Goal: Transaction & Acquisition: Purchase product/service

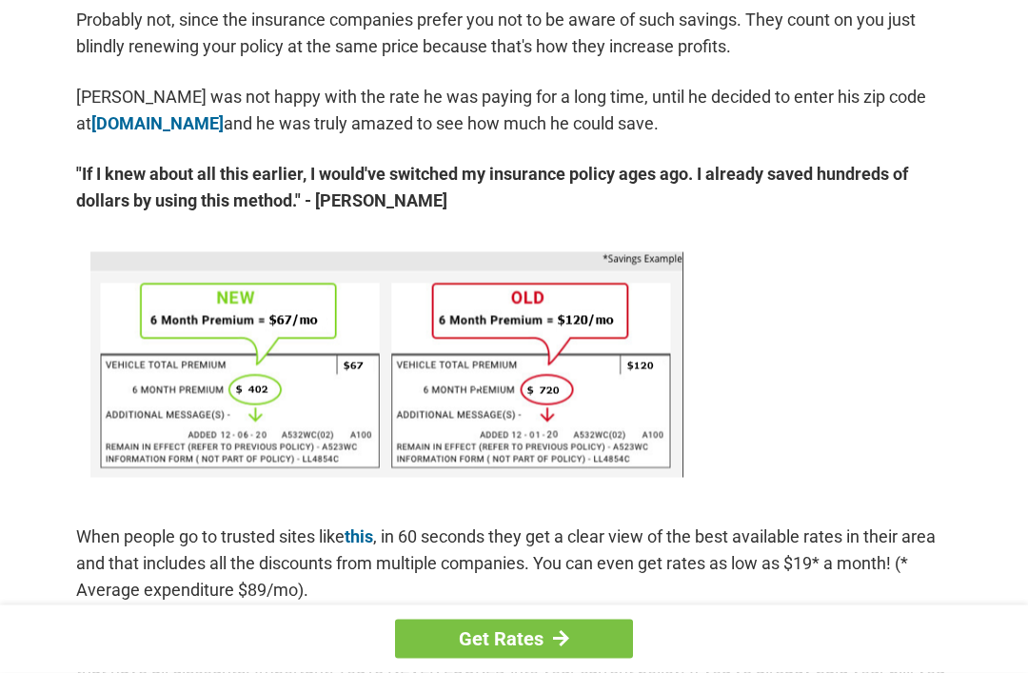
scroll to position [1035, 0]
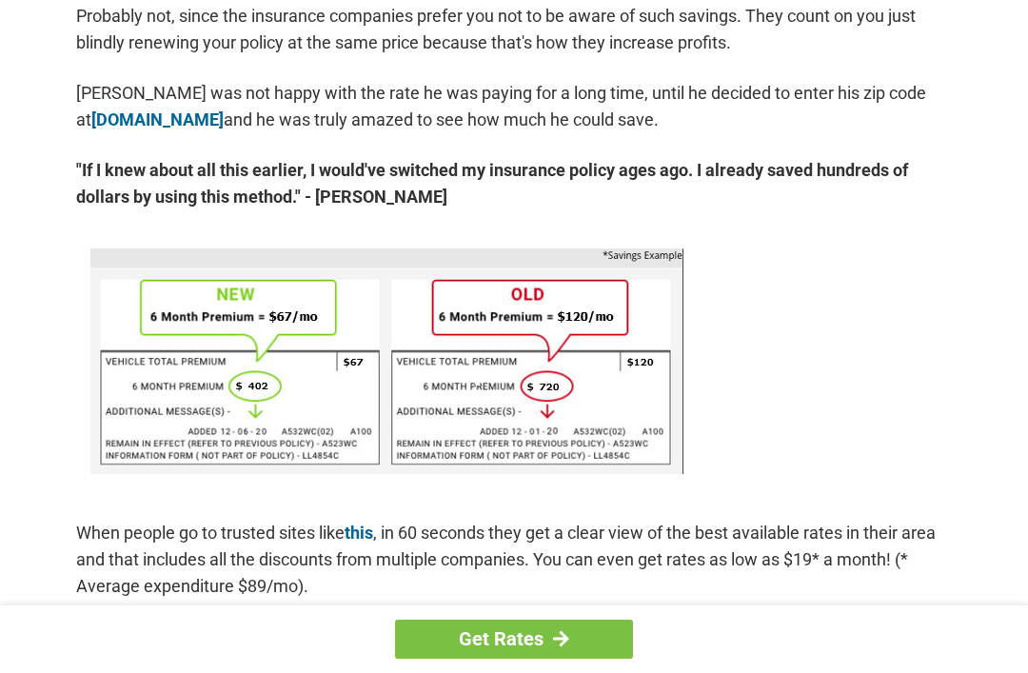
click at [623, 659] on link "Get Rates" at bounding box center [514, 639] width 238 height 39
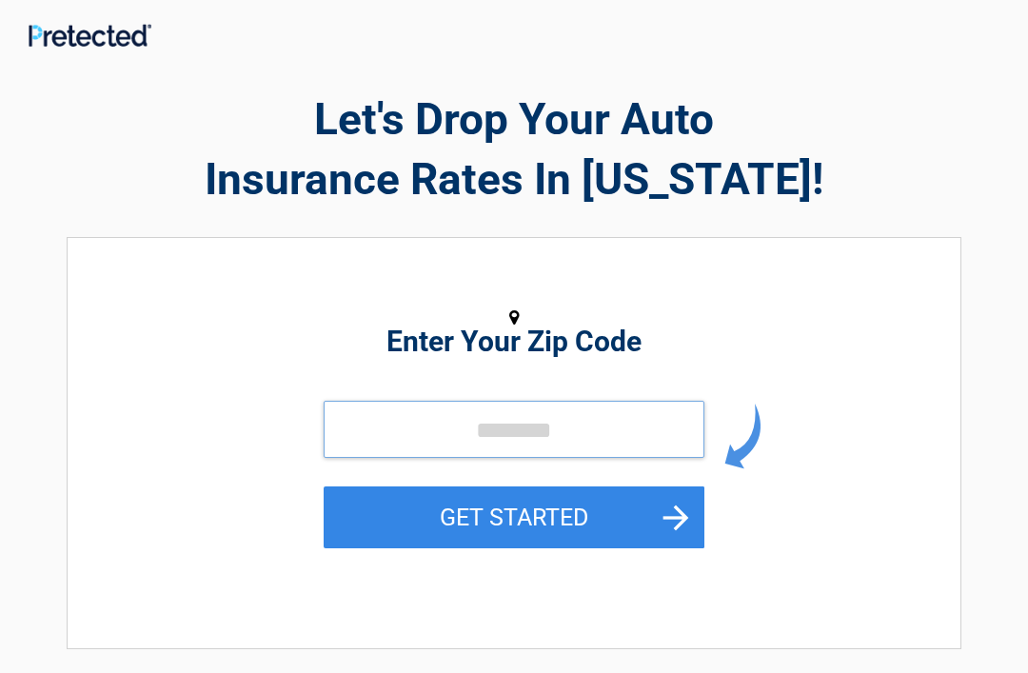
click at [454, 429] on input "tel" at bounding box center [514, 429] width 381 height 57
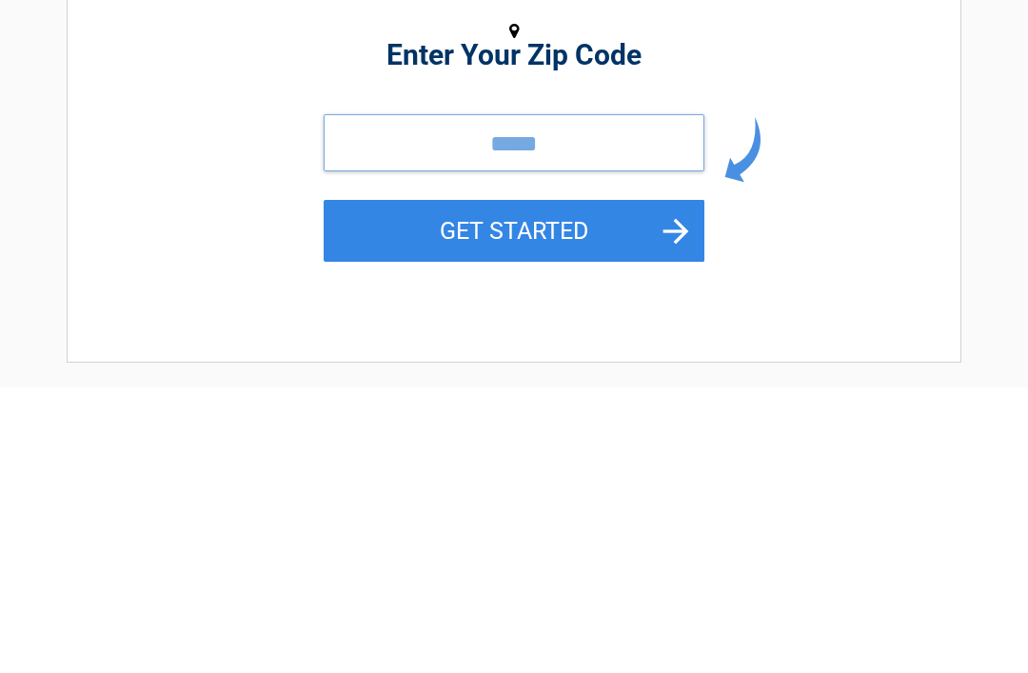
type input "*****"
click at [514, 486] on button "GET STARTED" at bounding box center [514, 517] width 381 height 62
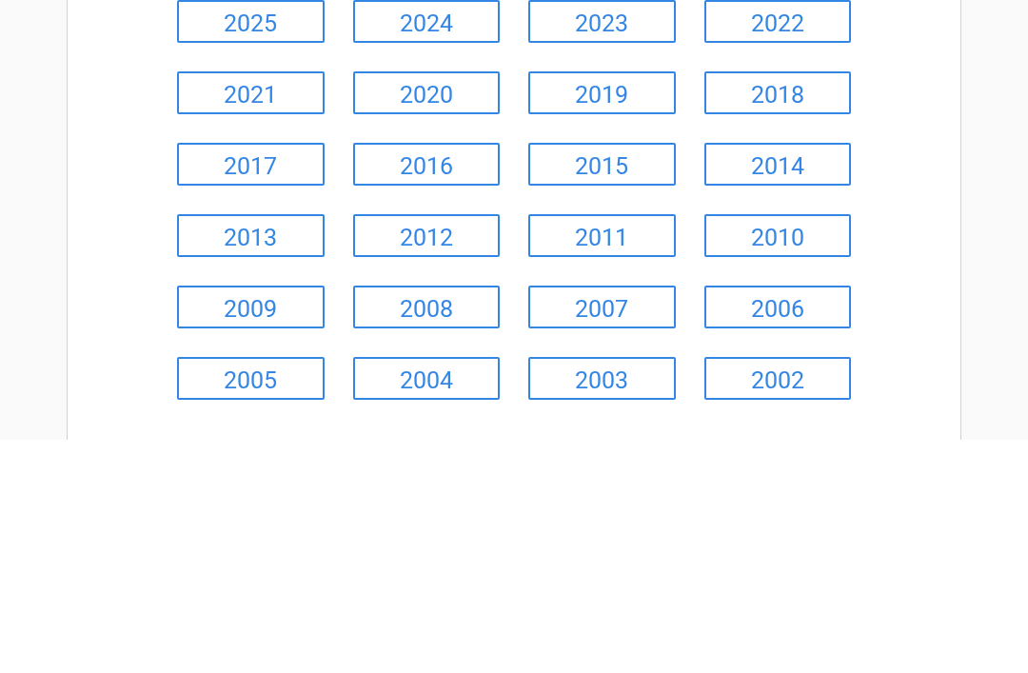
scroll to position [49, 0]
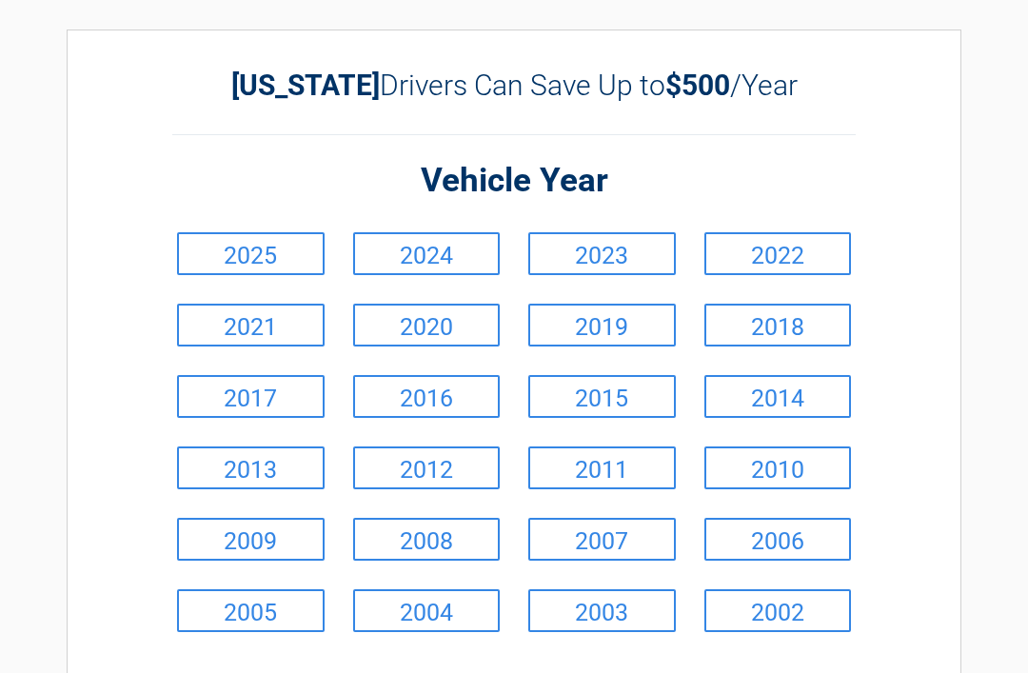
click at [411, 400] on link "2016" at bounding box center [427, 397] width 148 height 43
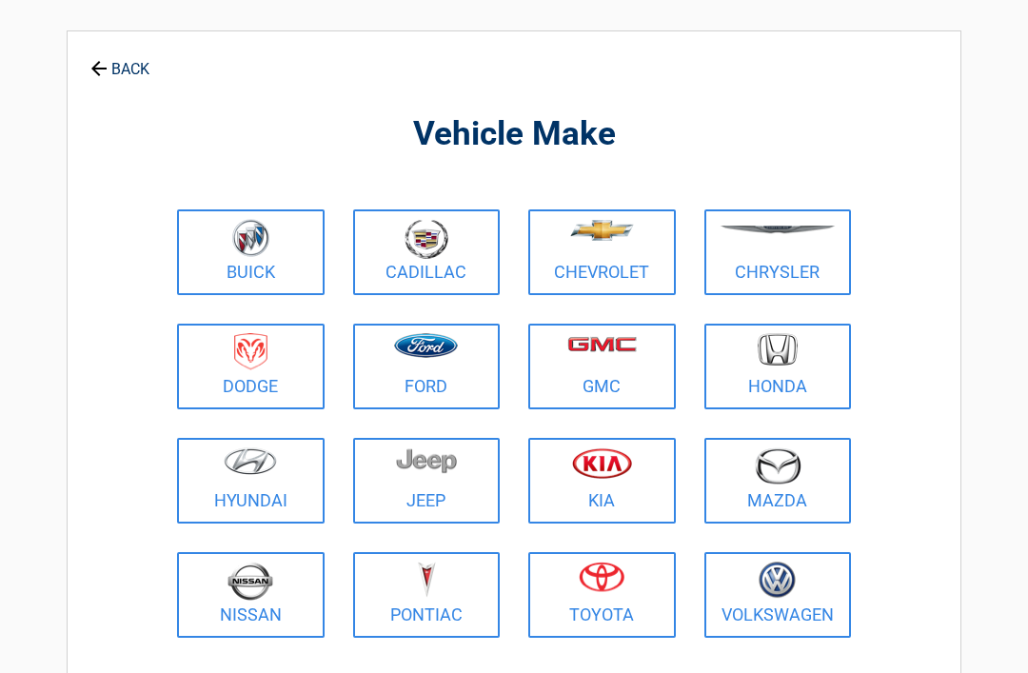
scroll to position [0, 0]
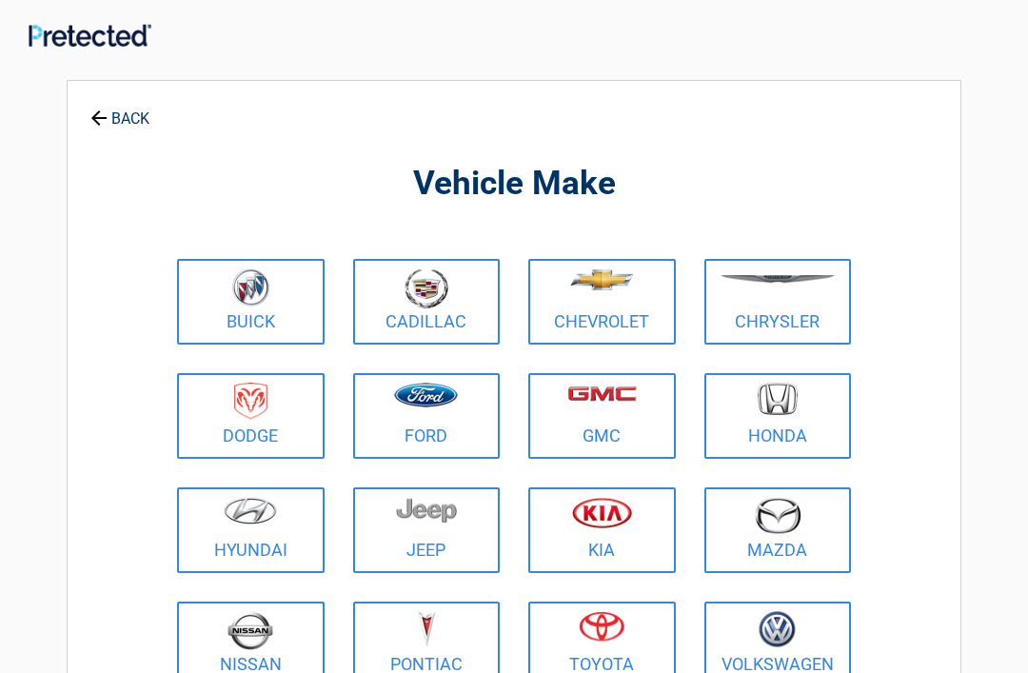
click at [595, 650] on figure at bounding box center [602, 632] width 125 height 43
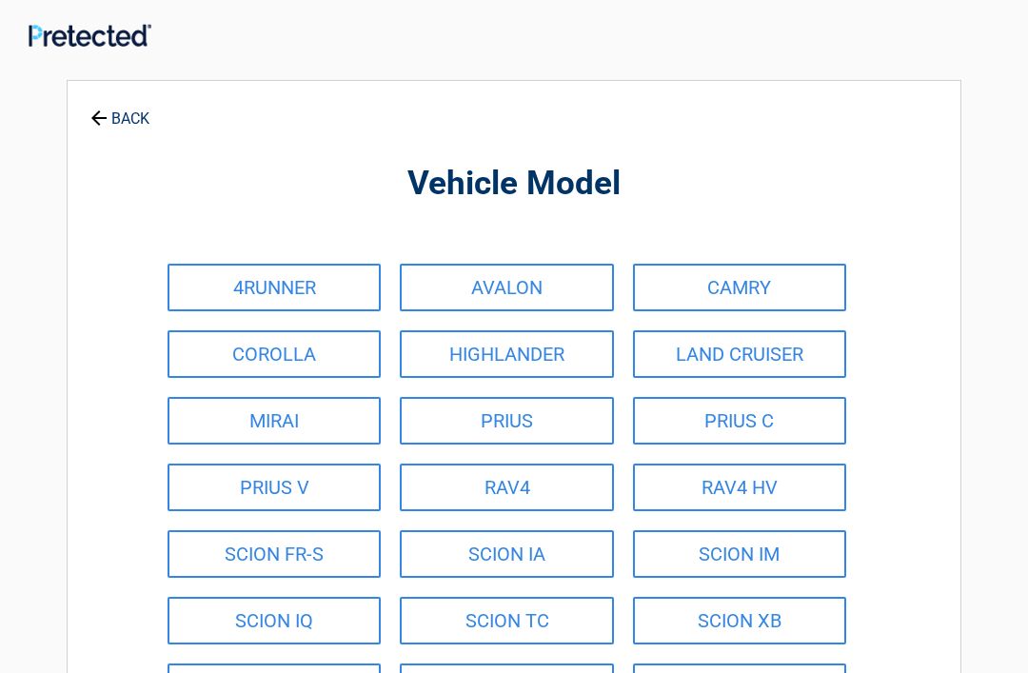
click at [472, 487] on link "RAV4" at bounding box center [506, 487] width 213 height 48
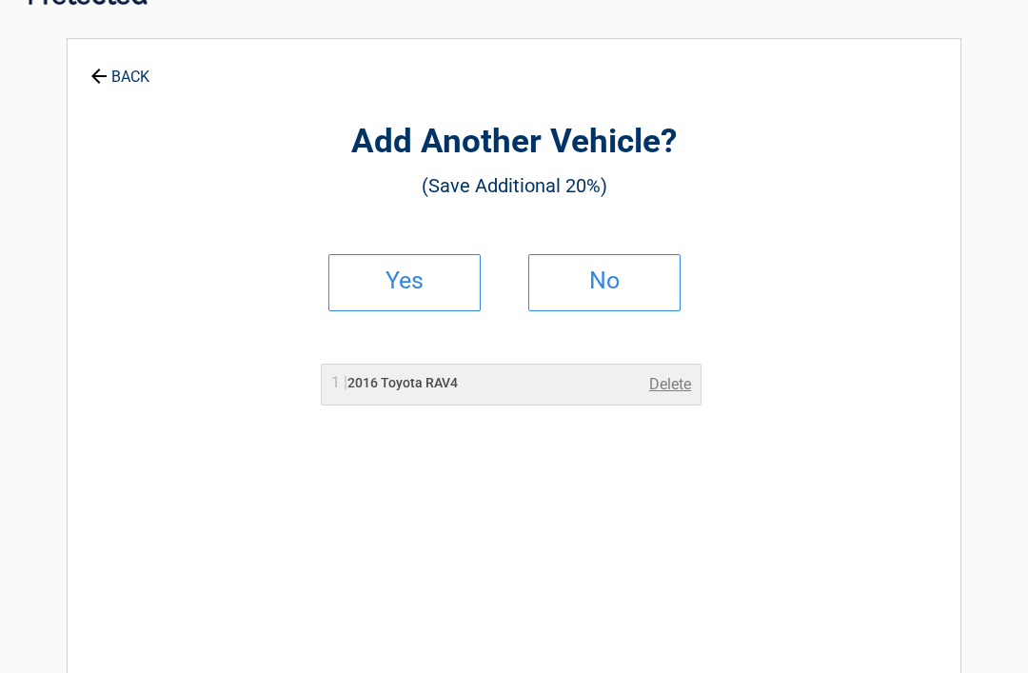
scroll to position [37, 0]
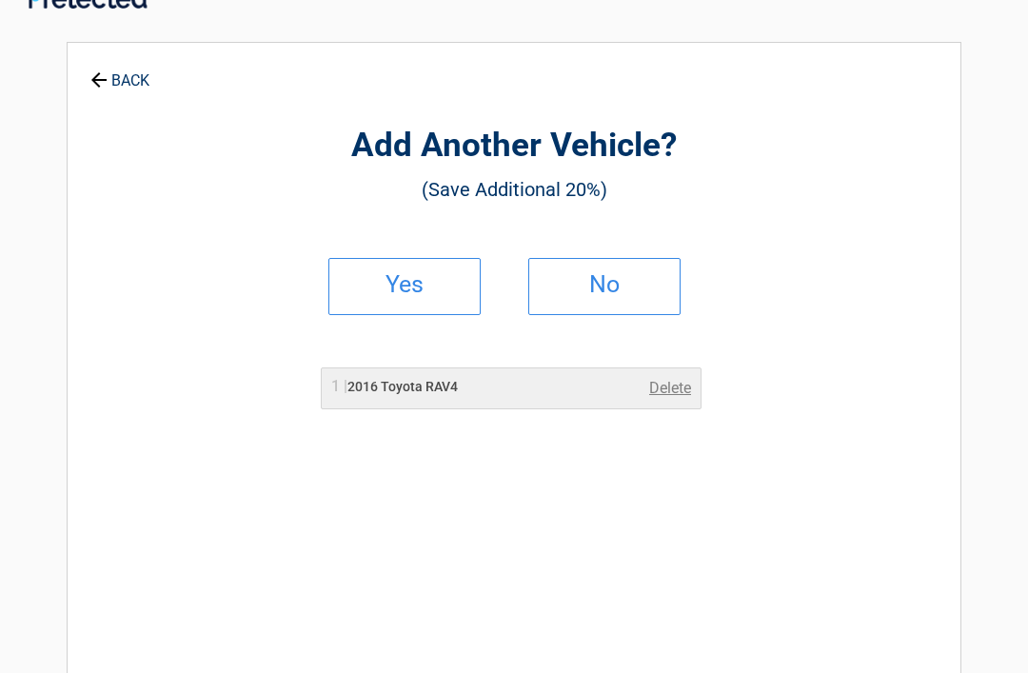
click at [669, 390] on link "Delete" at bounding box center [670, 389] width 42 height 23
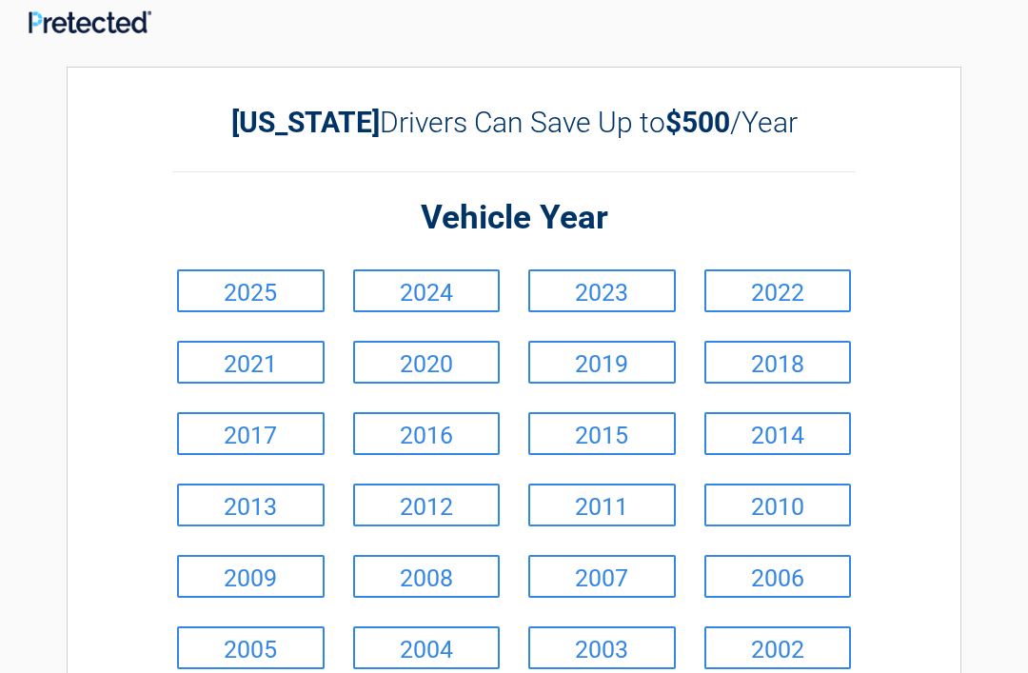
scroll to position [0, 0]
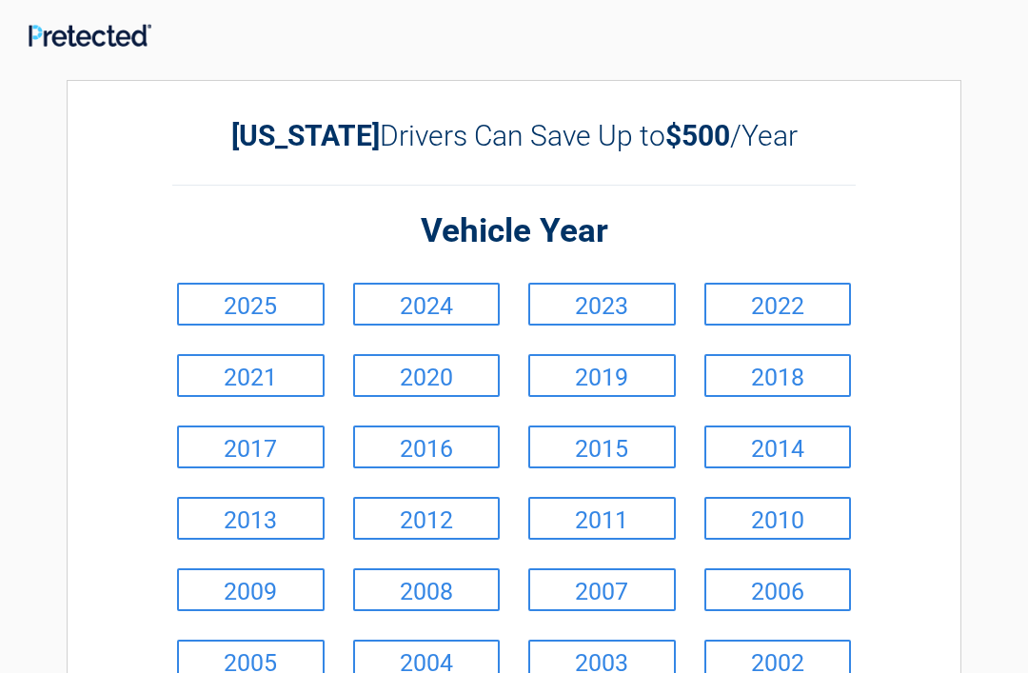
click at [412, 443] on link "2016" at bounding box center [427, 446] width 148 height 43
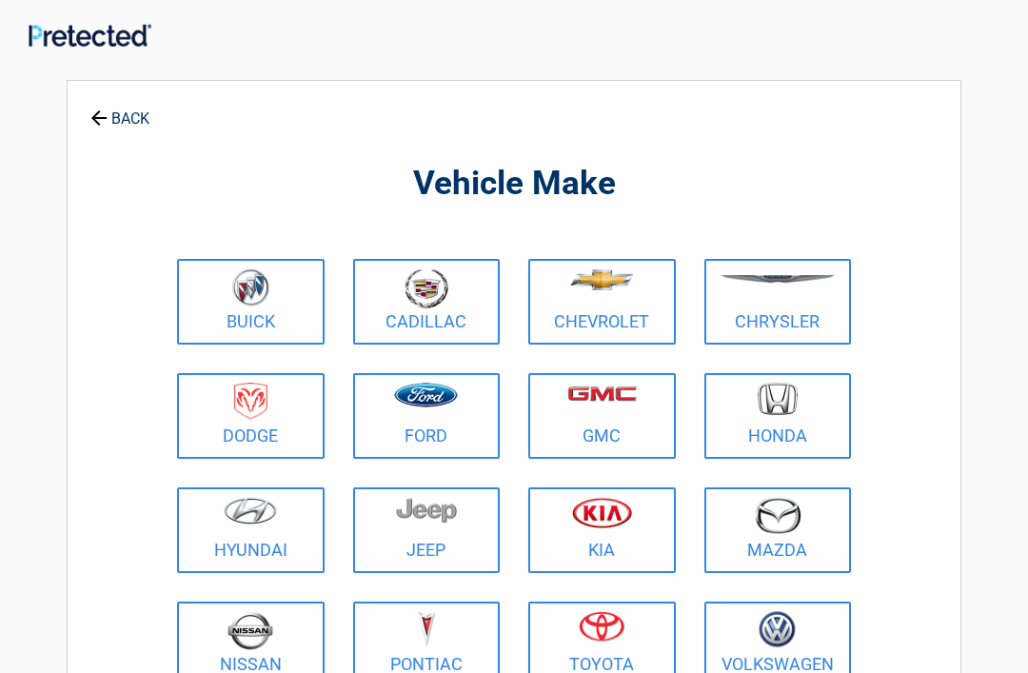
click at [596, 638] on img at bounding box center [602, 626] width 46 height 30
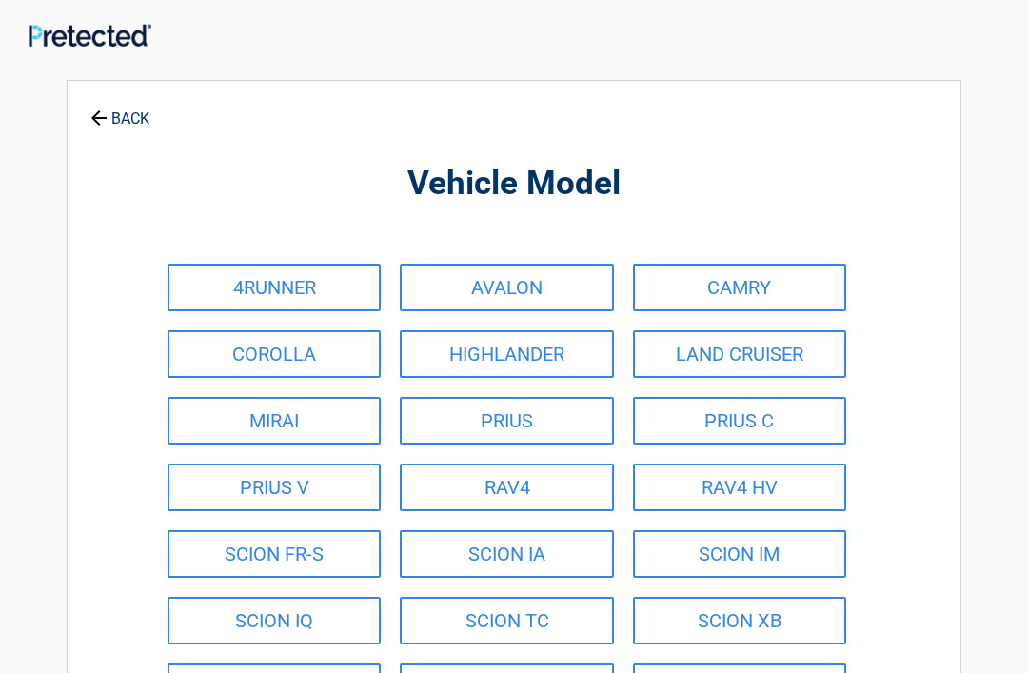
click at [493, 486] on link "RAV4" at bounding box center [506, 487] width 213 height 48
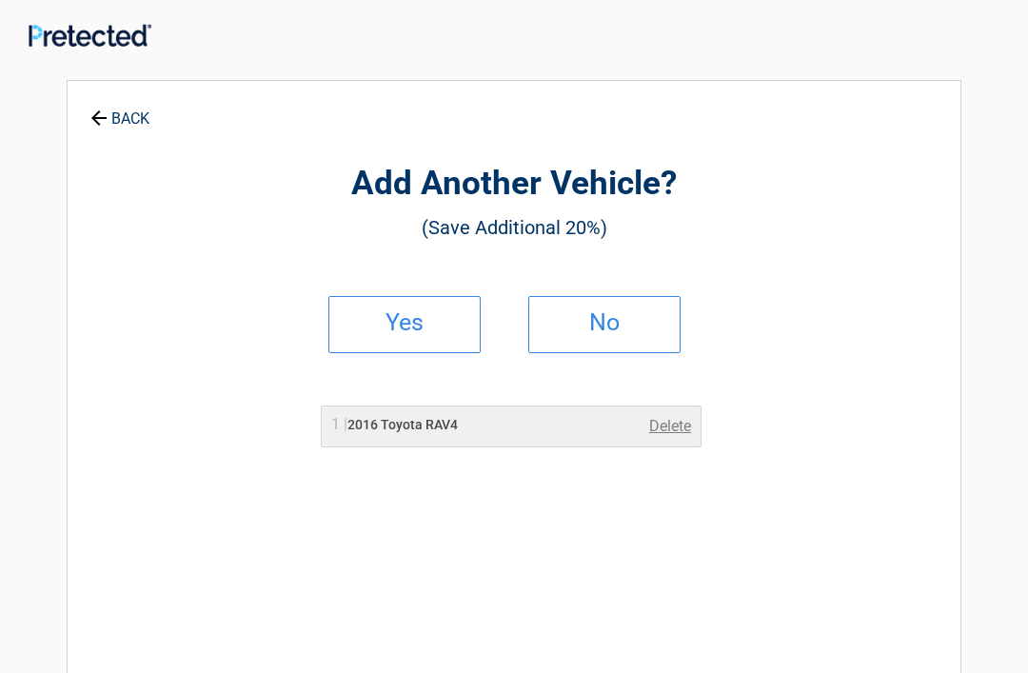
click at [590, 327] on h2 "No" at bounding box center [604, 322] width 112 height 13
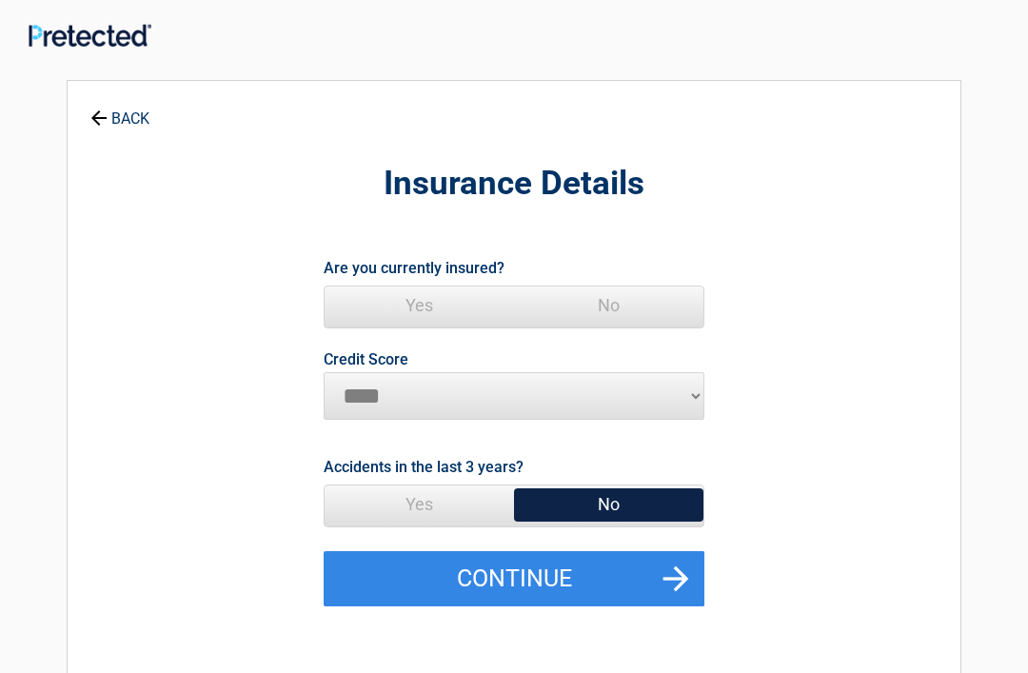
click at [422, 298] on span "Yes" at bounding box center [419, 305] width 189 height 38
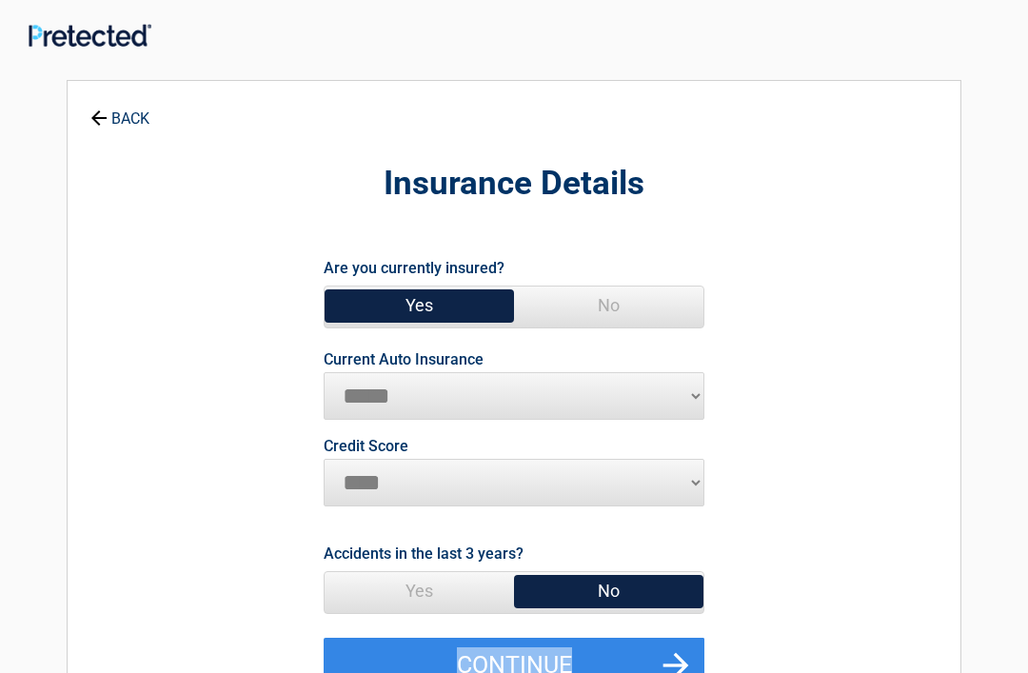
click at [683, 658] on button "Continue" at bounding box center [514, 665] width 381 height 55
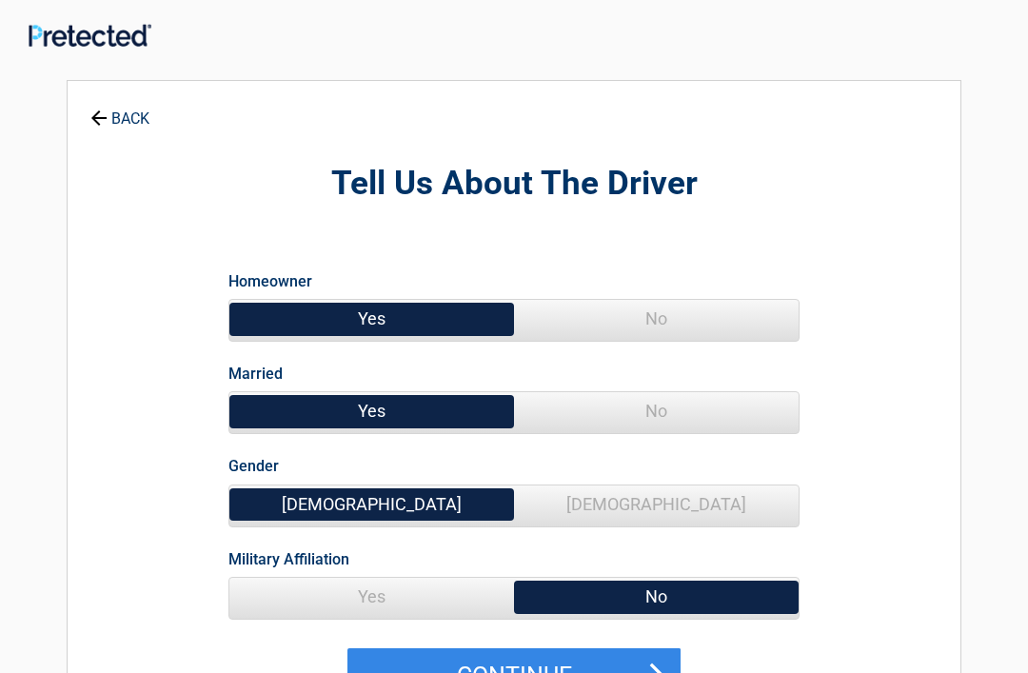
click at [627, 412] on span "No" at bounding box center [656, 411] width 285 height 38
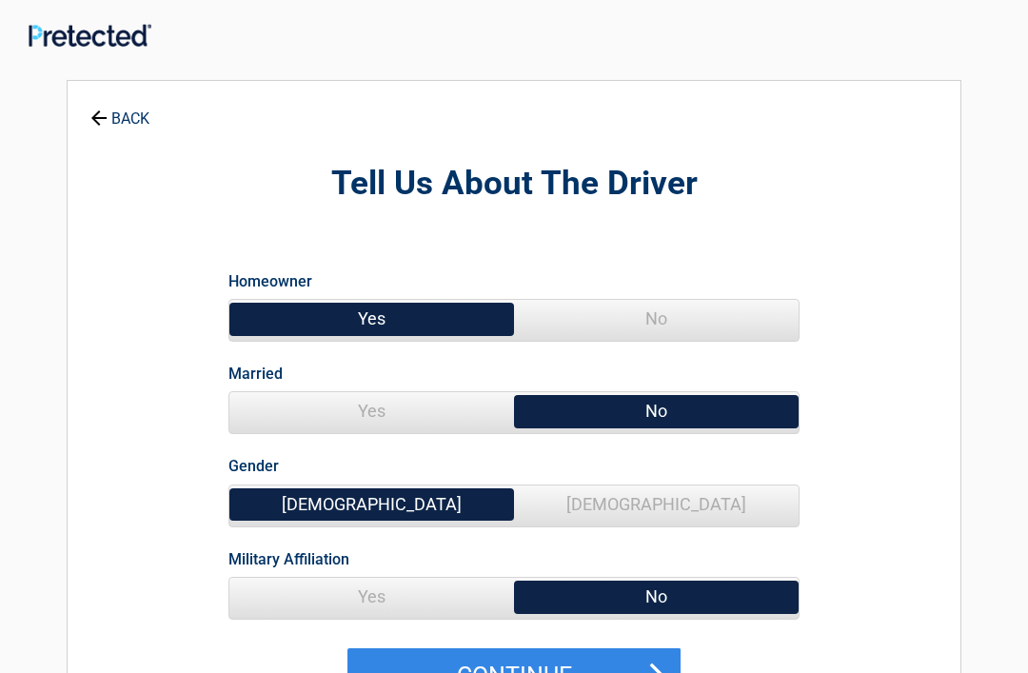
click at [476, 672] on button "Continue" at bounding box center [513, 675] width 333 height 55
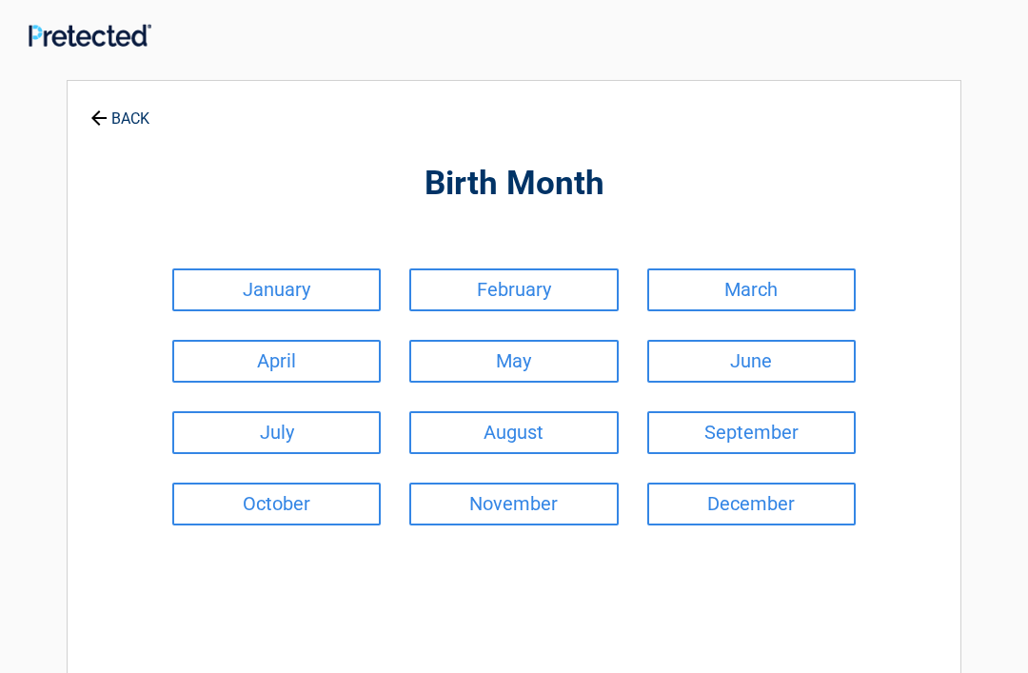
click at [695, 436] on link "September" at bounding box center [751, 432] width 208 height 43
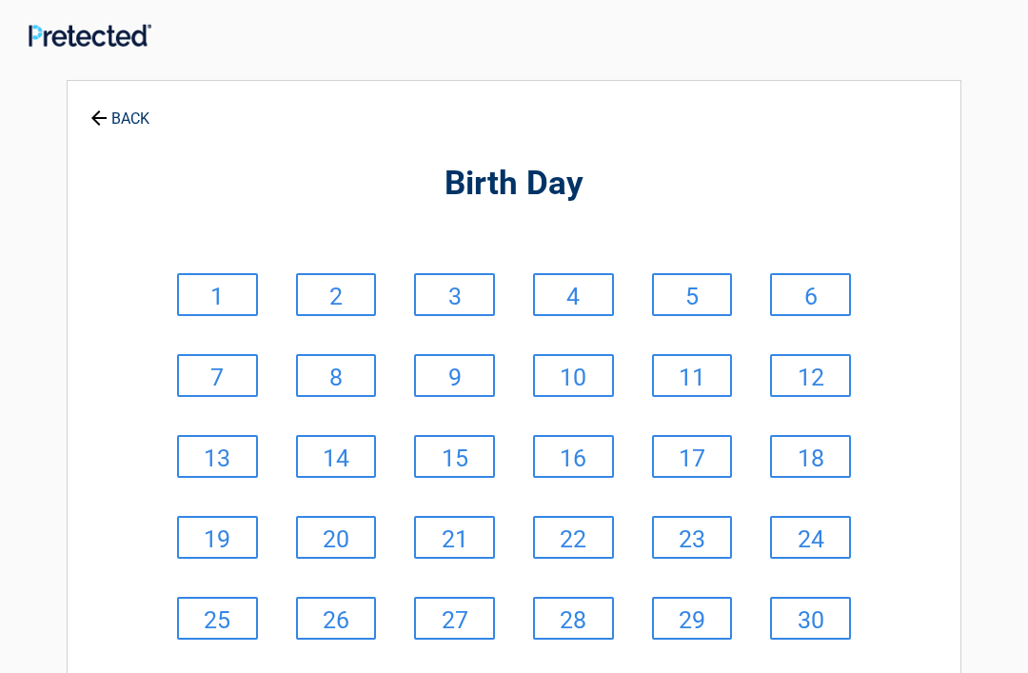
click at [567, 368] on link "10" at bounding box center [573, 375] width 81 height 43
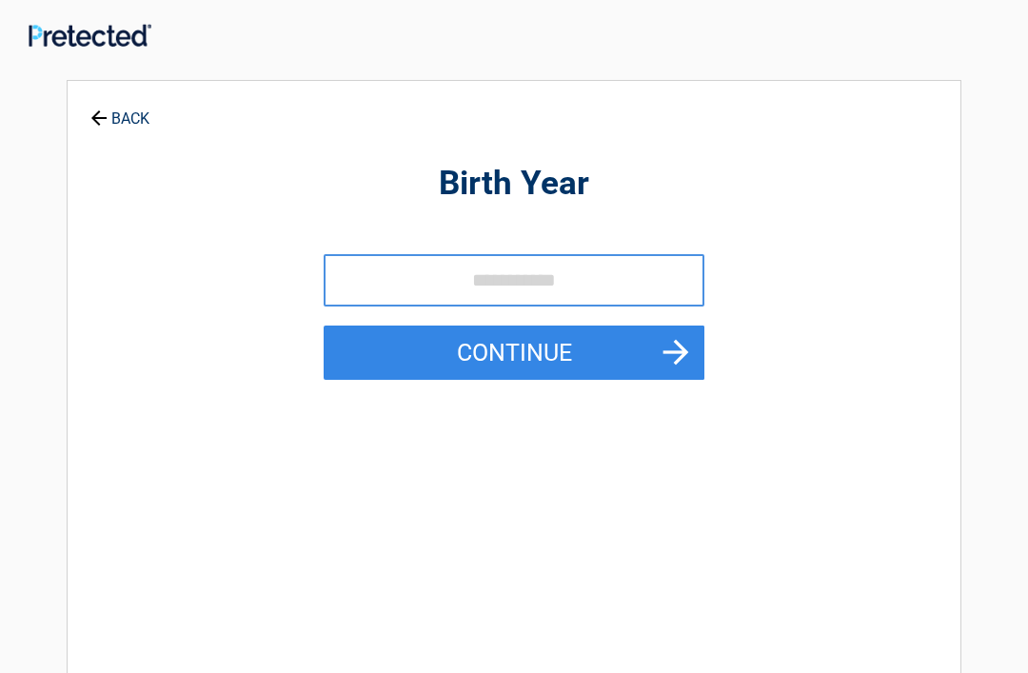
click at [106, 114] on icon at bounding box center [98, 117] width 21 height 21
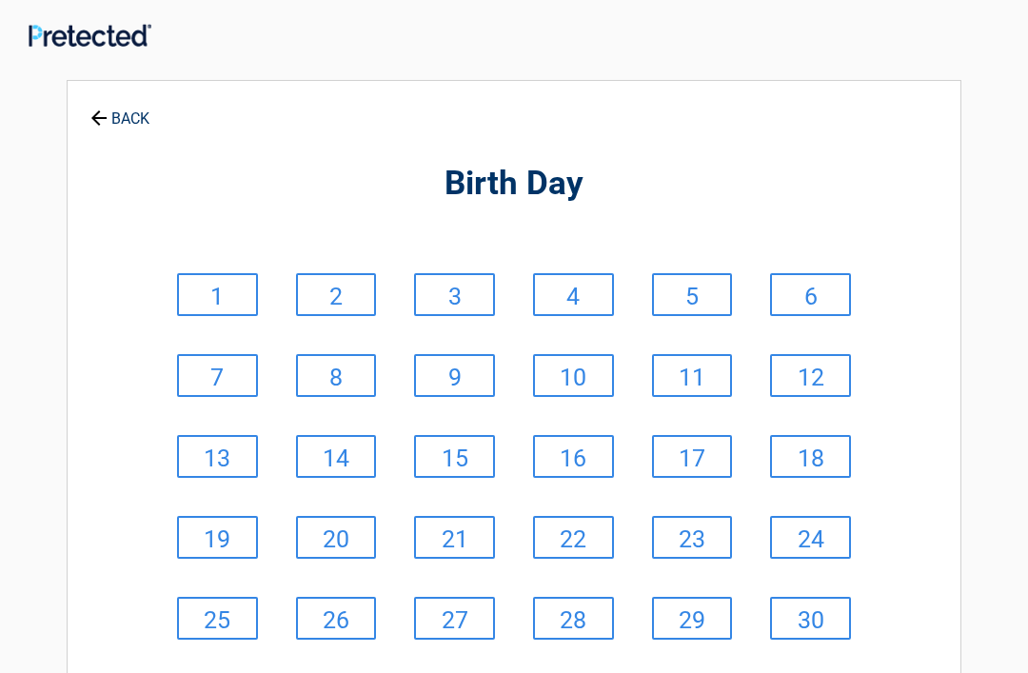
click at [454, 373] on link "9" at bounding box center [454, 375] width 81 height 43
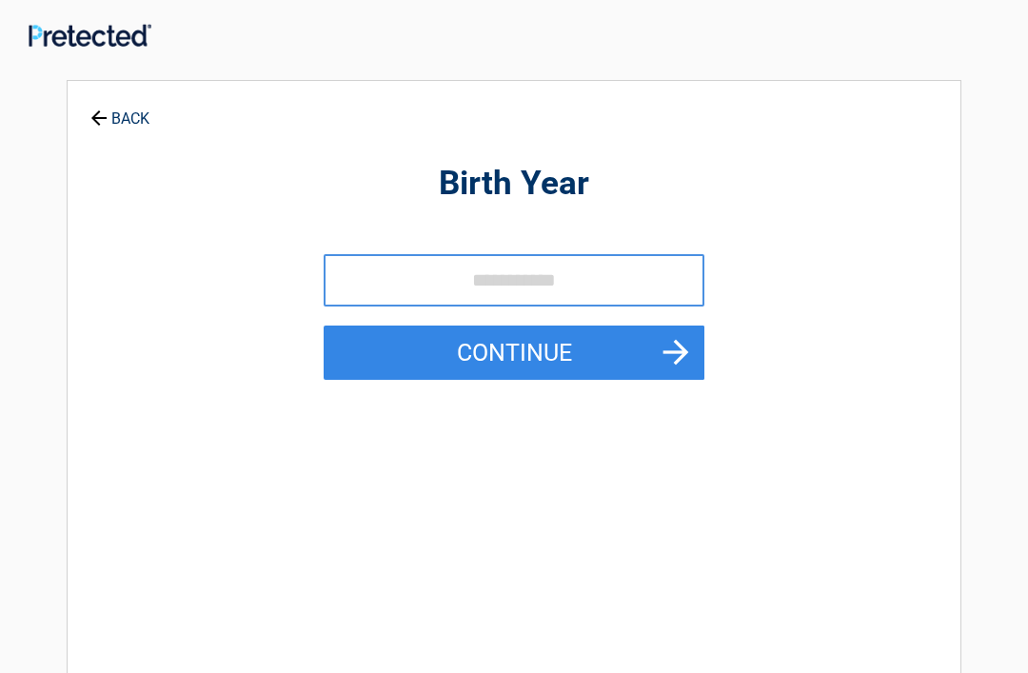
click at [373, 285] on input "tel" at bounding box center [514, 280] width 381 height 52
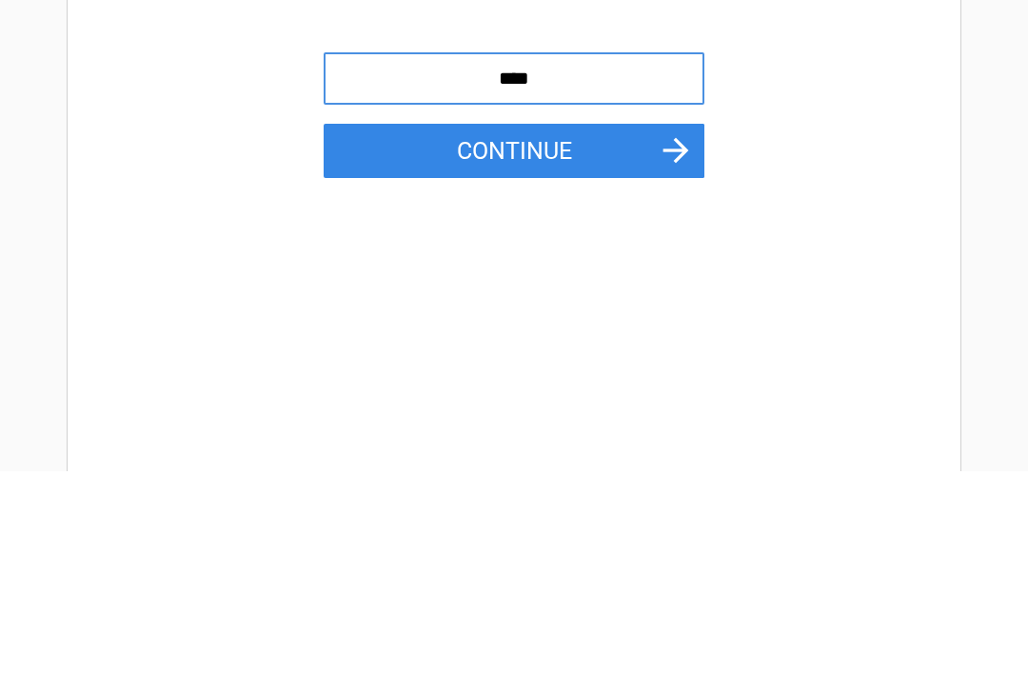
type input "****"
click at [623, 325] on button "Continue" at bounding box center [514, 352] width 381 height 55
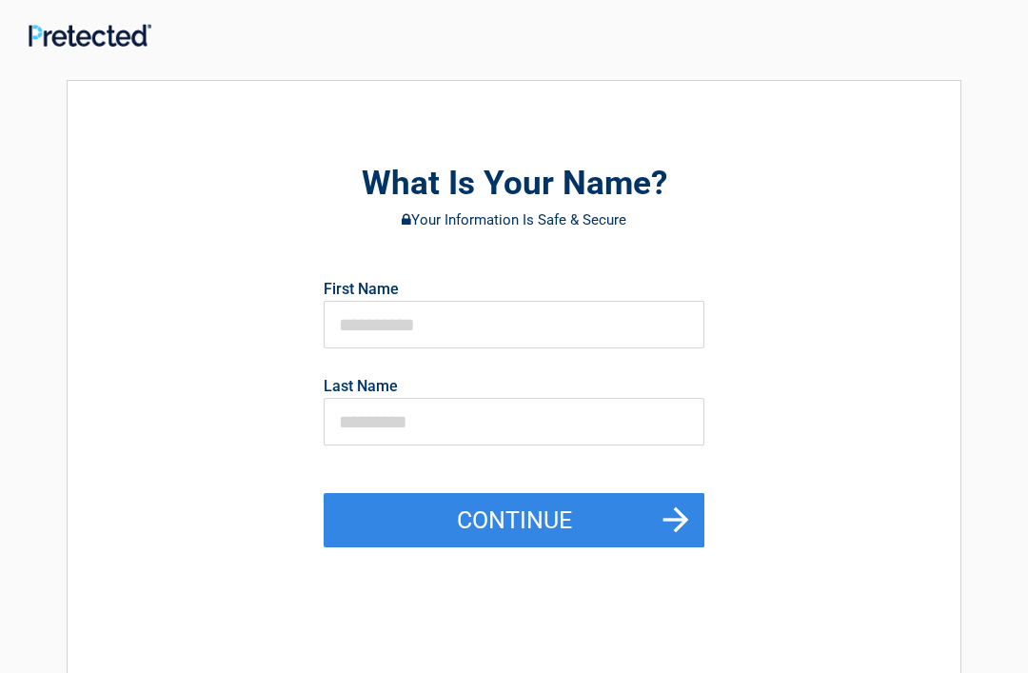
click at [635, 513] on button "Continue" at bounding box center [514, 520] width 381 height 55
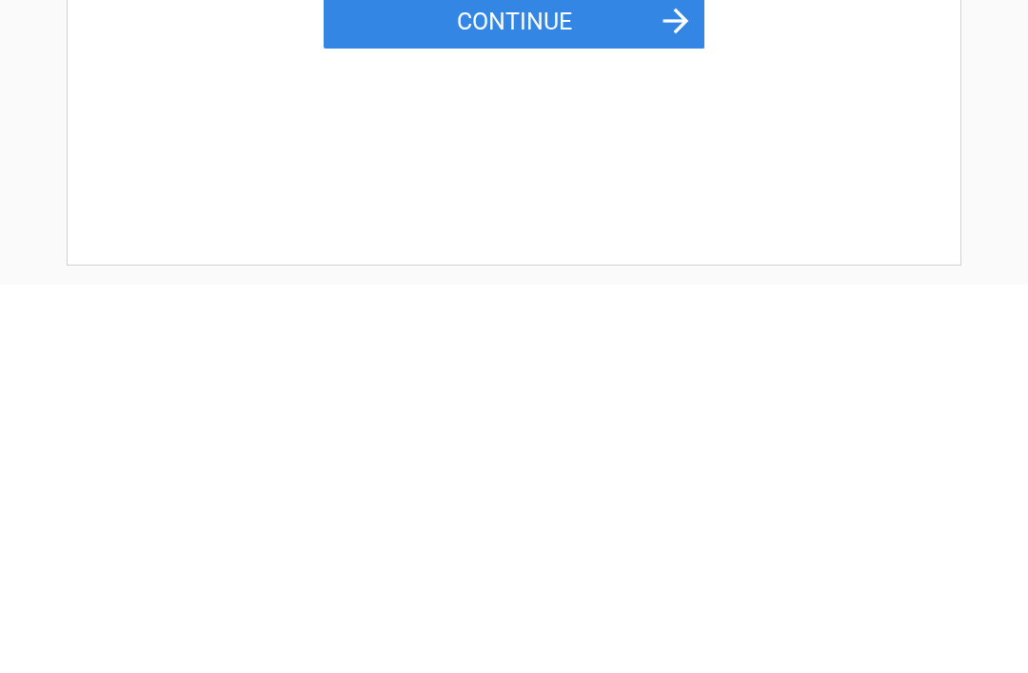
scroll to position [113, 0]
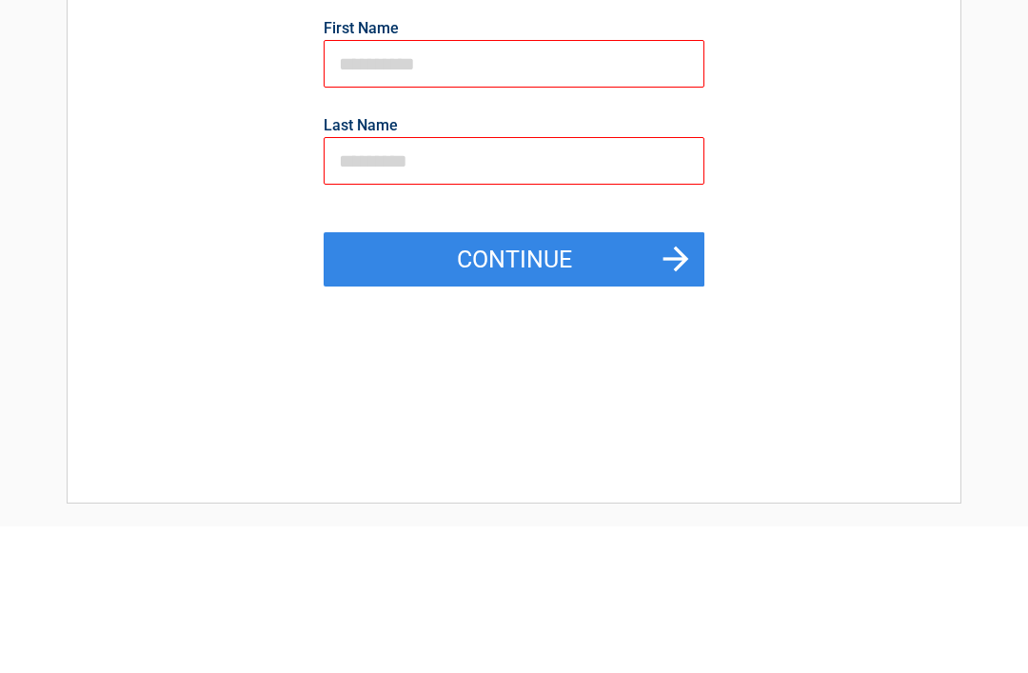
click at [399, 380] on button "Continue" at bounding box center [514, 407] width 381 height 55
click at [483, 380] on button "Continue" at bounding box center [514, 407] width 381 height 55
click at [620, 380] on button "Continue" at bounding box center [514, 407] width 381 height 55
click at [536, 380] on button "Continue" at bounding box center [514, 407] width 381 height 55
type input "*"
